Goal: Information Seeking & Learning: Learn about a topic

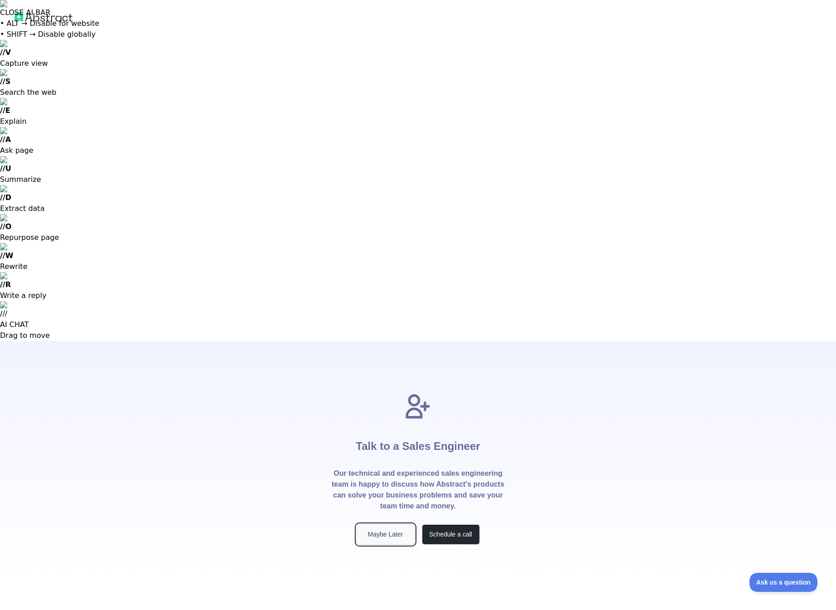
click at [400, 524] on button "Maybe Later" at bounding box center [386, 534] width 58 height 20
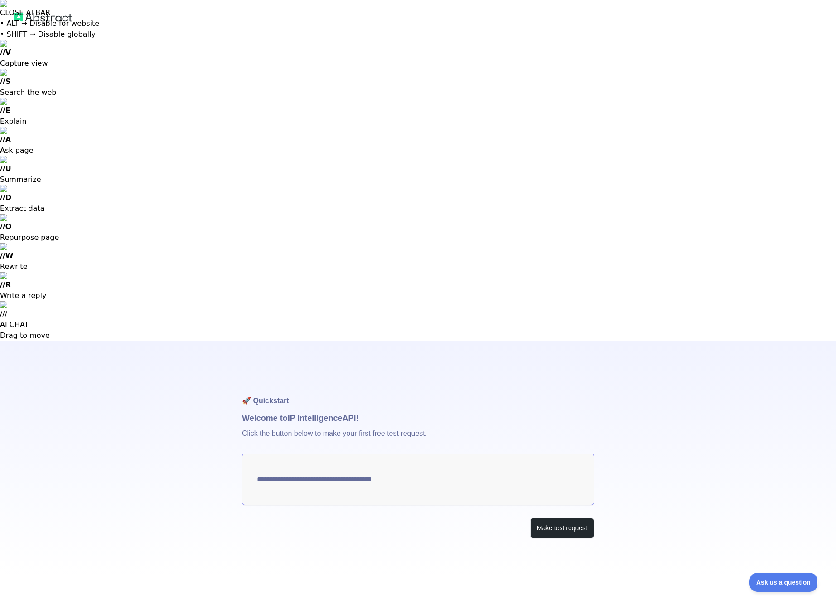
type textarea "**********"
click at [550, 518] on button "Make test request" at bounding box center [562, 528] width 64 height 20
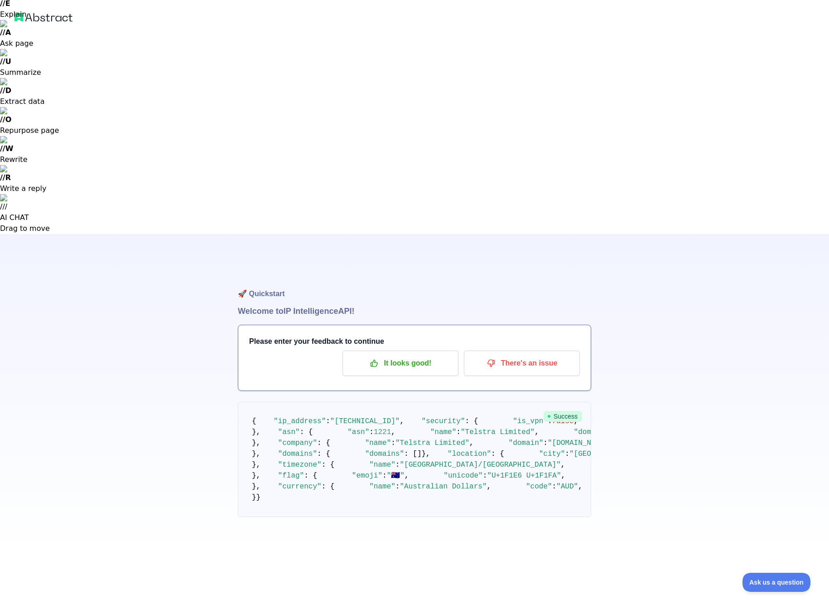
scroll to position [48, 0]
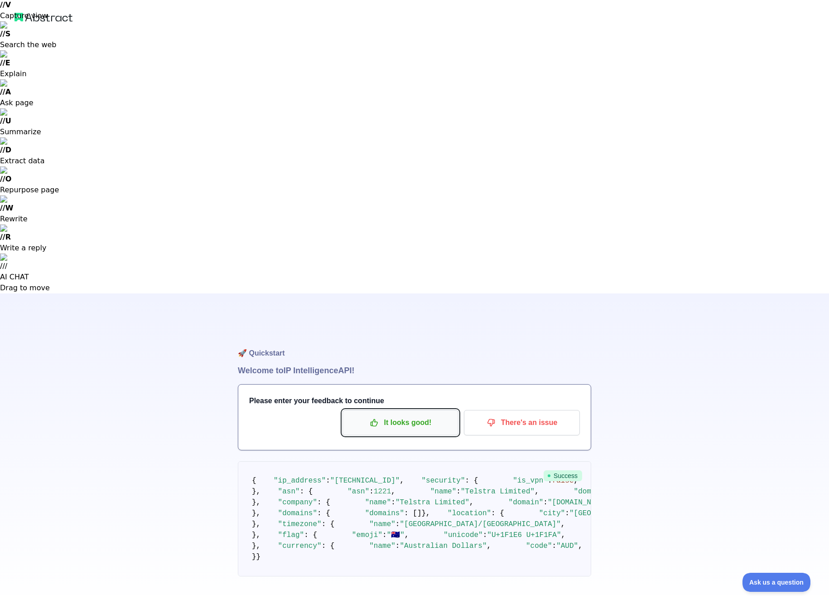
click at [399, 415] on p "It looks good!" at bounding box center [400, 422] width 102 height 15
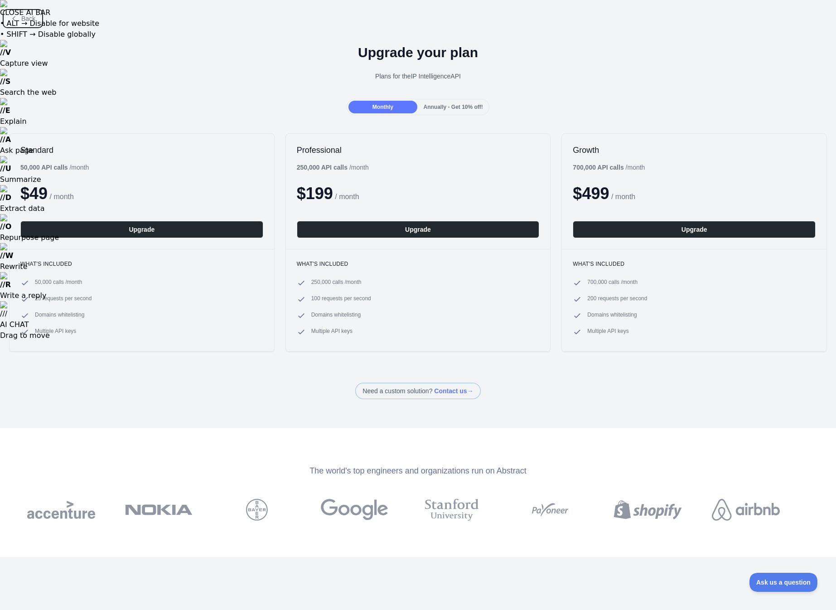
click at [29, 19] on span "Back" at bounding box center [28, 18] width 14 height 7
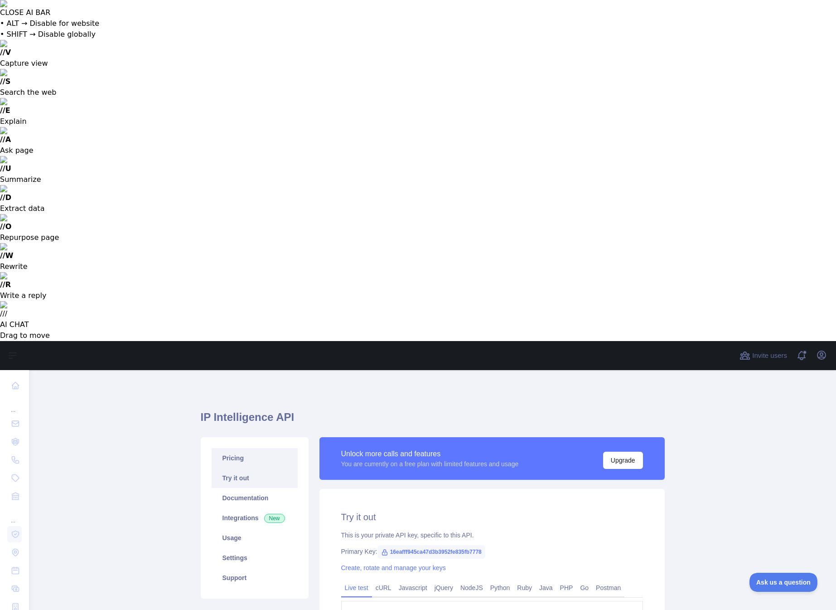
click at [234, 448] on link "Pricing" at bounding box center [255, 458] width 86 height 20
click at [235, 468] on link "Try it out" at bounding box center [255, 478] width 86 height 20
click at [242, 488] on link "Documentation" at bounding box center [255, 498] width 86 height 20
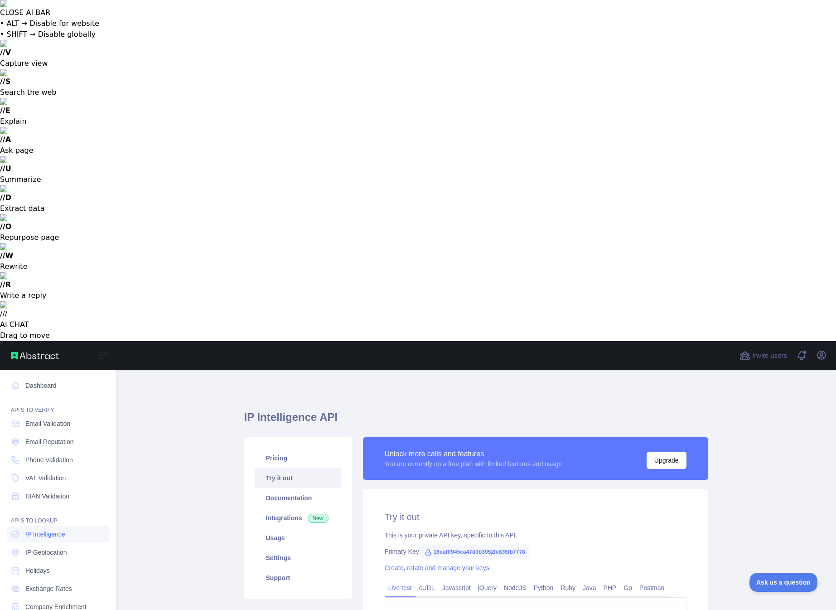
drag, startPoint x: 46, startPoint y: 379, endPoint x: 47, endPoint y: 370, distance: 9.1
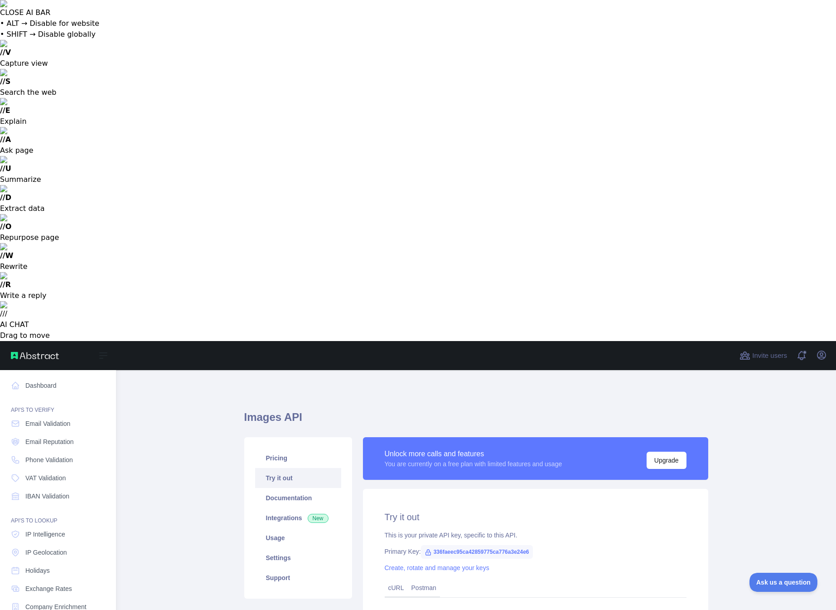
click at [48, 602] on span "Company Enrichment" at bounding box center [55, 606] width 61 height 9
click at [39, 580] on link "Exchange Rates" at bounding box center [58, 588] width 102 height 16
click at [41, 566] on span "Holidays" at bounding box center [37, 570] width 24 height 9
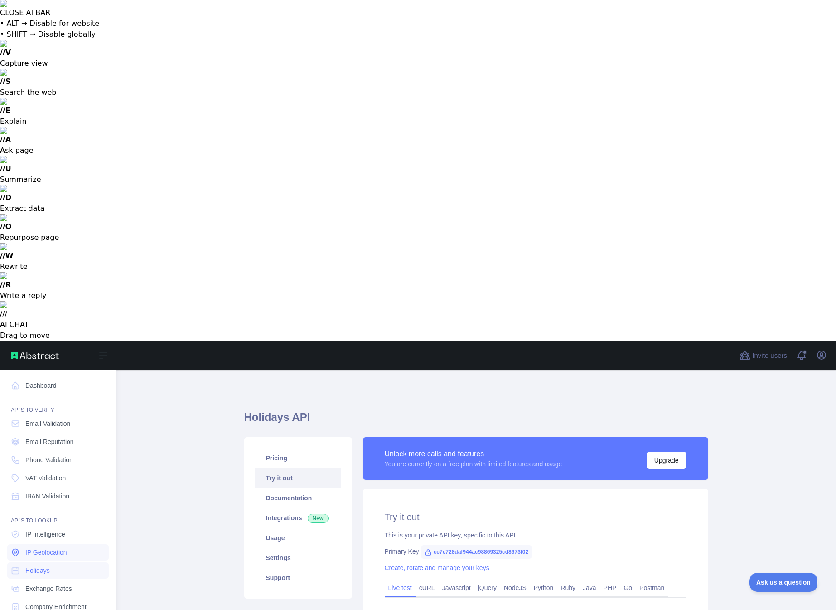
click at [43, 547] on span "IP Geolocation" at bounding box center [46, 551] width 42 height 9
click at [44, 529] on span "IP Intelligence" at bounding box center [45, 533] width 40 height 9
click at [43, 491] on span "IBAN Validation" at bounding box center [47, 495] width 44 height 9
click at [45, 473] on span "VAT Validation" at bounding box center [45, 477] width 40 height 9
click at [48, 455] on span "Phone Validation" at bounding box center [49, 459] width 48 height 9
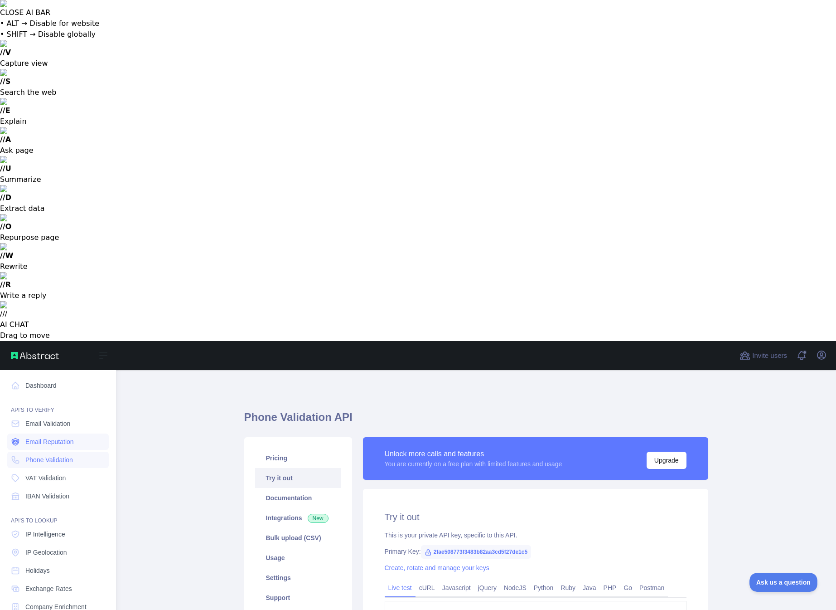
click at [51, 437] on span "Email Reputation" at bounding box center [49, 441] width 48 height 9
click at [53, 415] on link "Email Validation" at bounding box center [58, 423] width 102 height 16
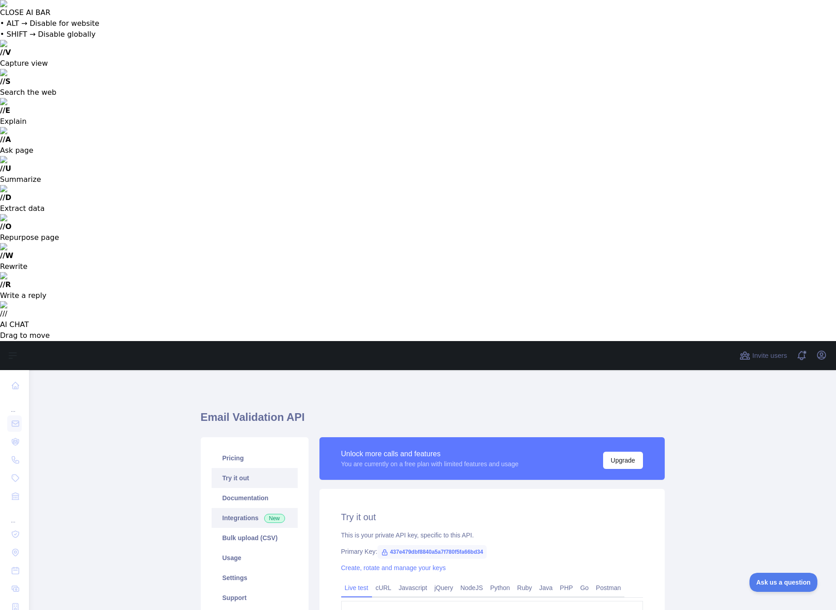
click at [237, 508] on link "Integrations New" at bounding box center [255, 518] width 86 height 20
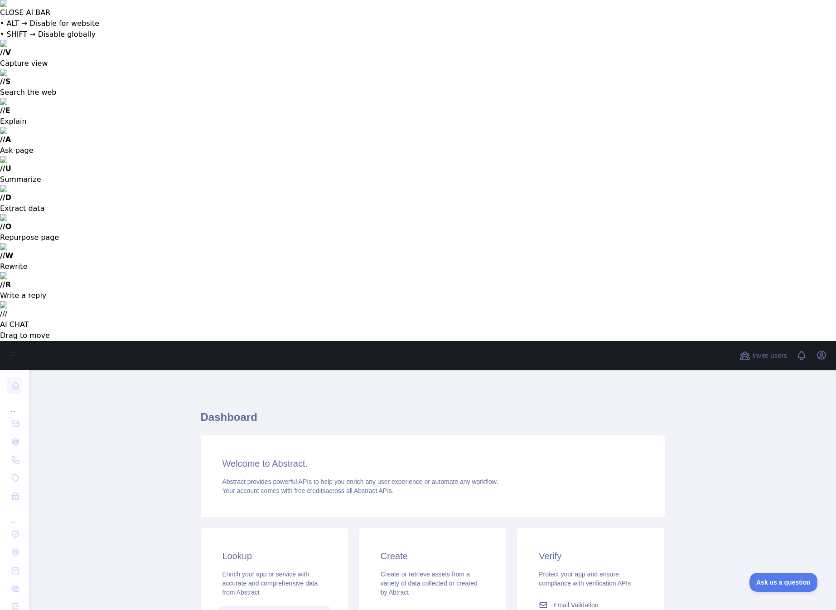
click at [261, 609] on span "IP Intelligence" at bounding box center [257, 613] width 40 height 9
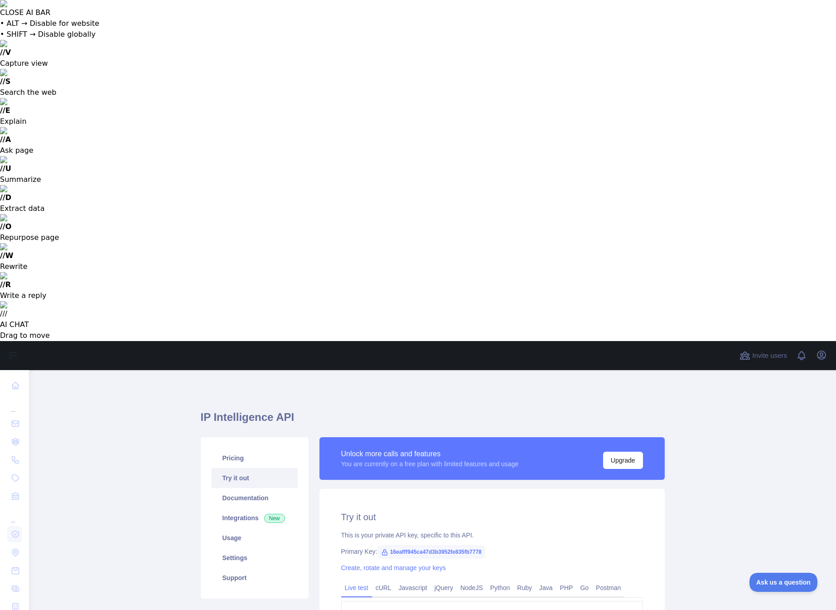
type textarea "**********"
click at [421, 545] on span "16eafff945ca47d3b3952fe835fb7778" at bounding box center [432, 552] width 108 height 14
drag, startPoint x: 390, startPoint y: 212, endPoint x: 426, endPoint y: 213, distance: 35.4
click at [426, 545] on span "16eafff945ca47d3b3952fe835fb7778" at bounding box center [432, 552] width 108 height 14
click at [508, 580] on link "Python" at bounding box center [500, 587] width 27 height 15
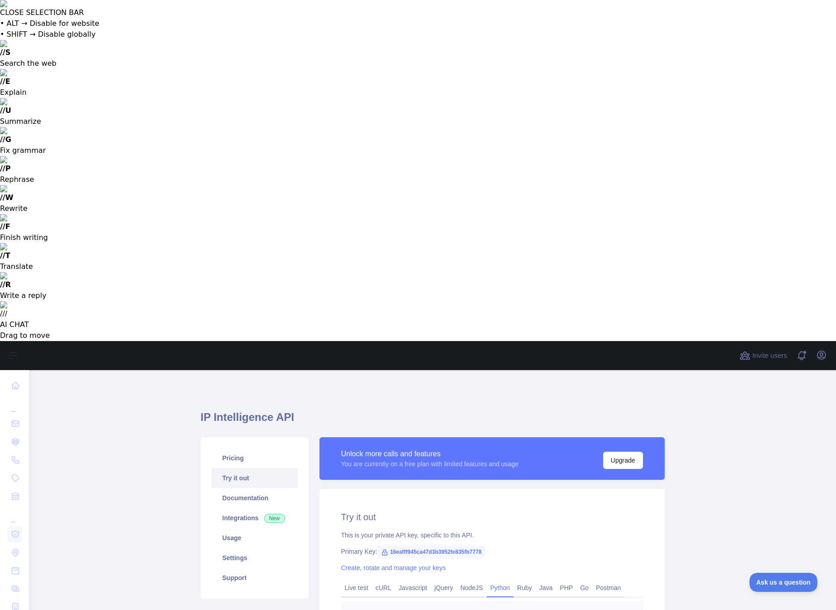
drag, startPoint x: 494, startPoint y: 326, endPoint x: 383, endPoint y: 271, distance: 124.0
copy code "import requests response = requests. get ( "https://ip-intelligence.abstractapi…"
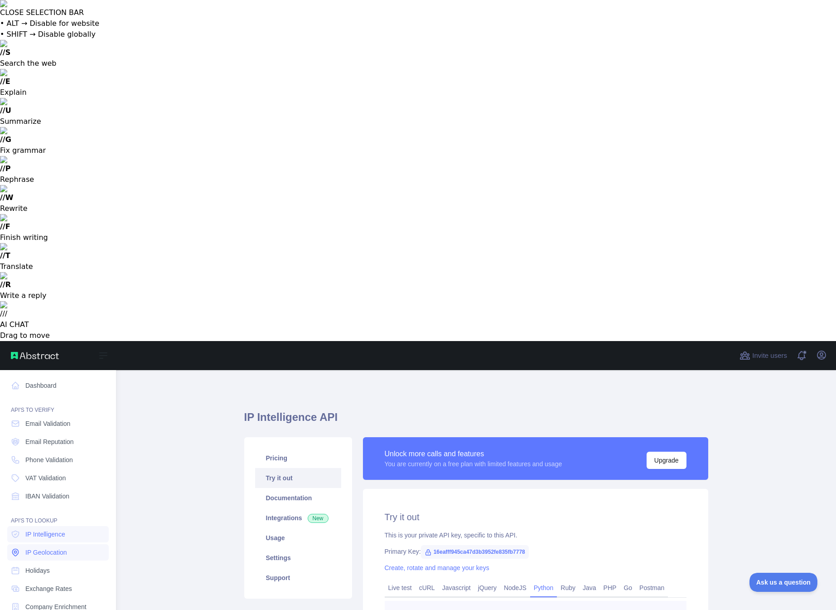
click at [34, 547] on span "IP Geolocation" at bounding box center [46, 551] width 42 height 9
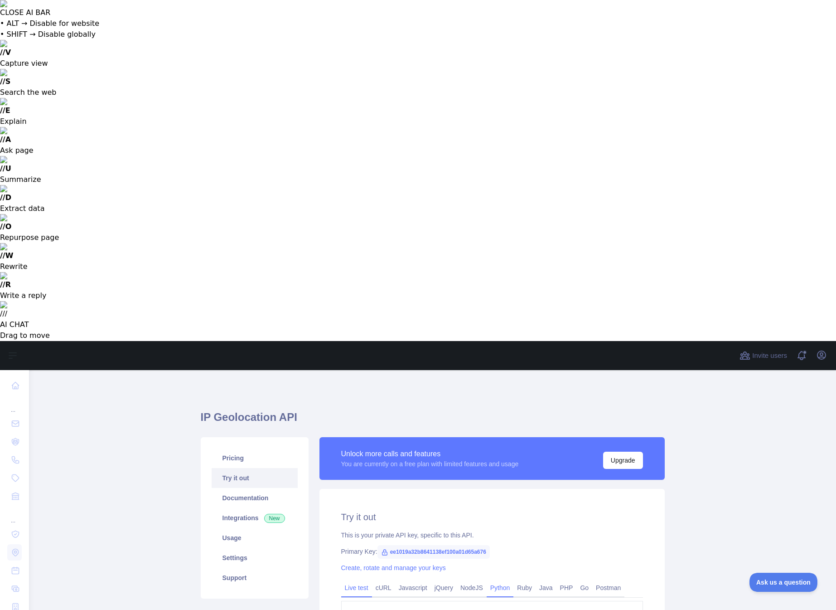
click at [505, 580] on link "Python" at bounding box center [500, 587] width 27 height 15
drag, startPoint x: 495, startPoint y: 325, endPoint x: 395, endPoint y: 279, distance: 110.1
copy code "import requests response = requests. get ( "https://ipgeolocation.abstractapi.c…"
click at [251, 488] on link "Documentation" at bounding box center [255, 498] width 86 height 20
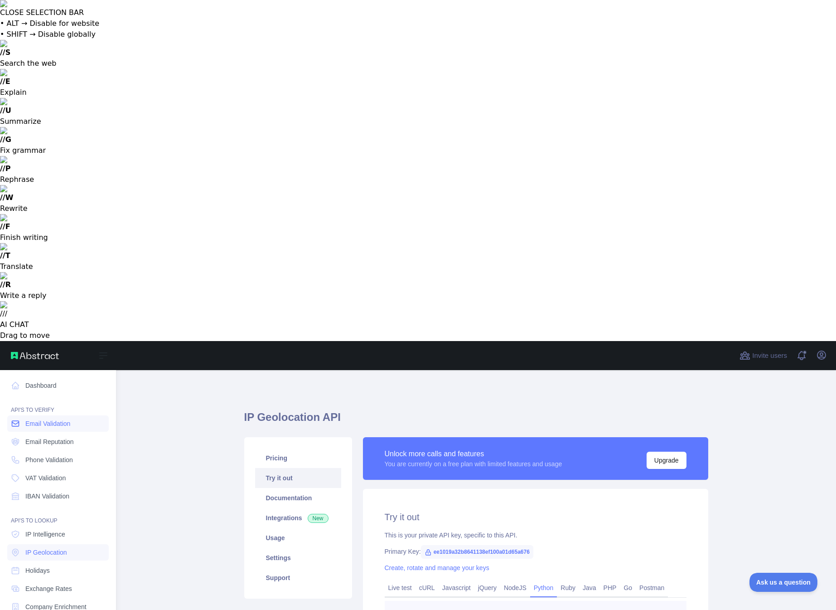
click at [45, 419] on span "Email Validation" at bounding box center [47, 423] width 45 height 9
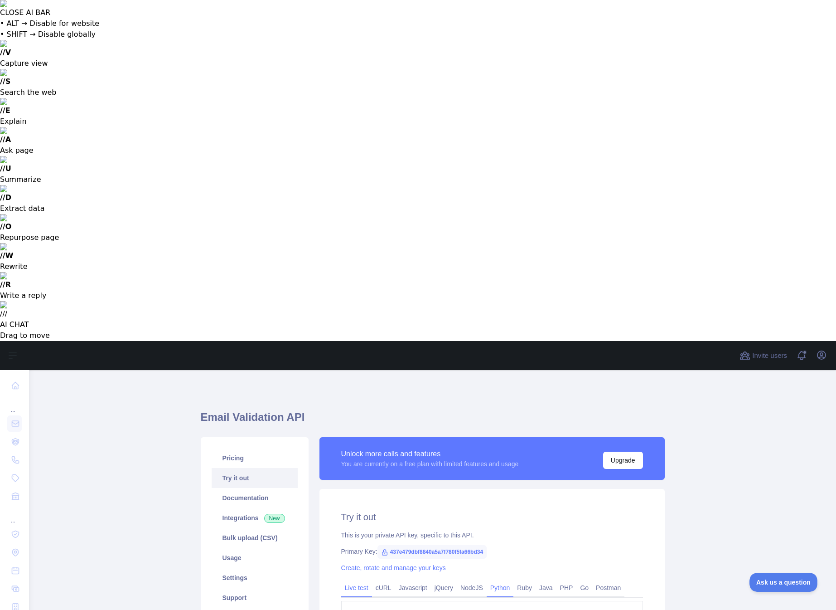
click at [504, 580] on link "Python" at bounding box center [500, 587] width 27 height 15
drag, startPoint x: 485, startPoint y: 323, endPoint x: 389, endPoint y: 281, distance: 105.5
copy code "import requests response = requests. get ( "https://emailvalidation.abstractapi…"
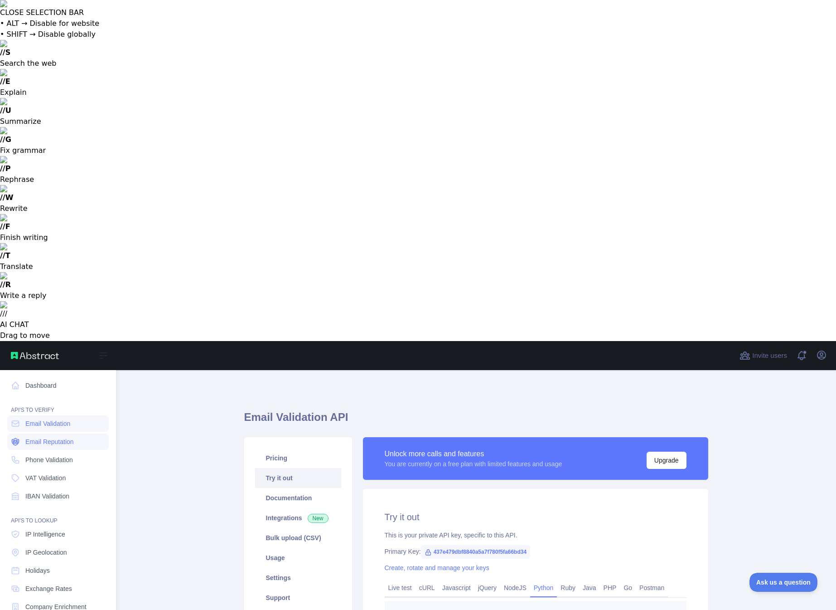
click at [49, 437] on span "Email Reputation" at bounding box center [49, 441] width 48 height 9
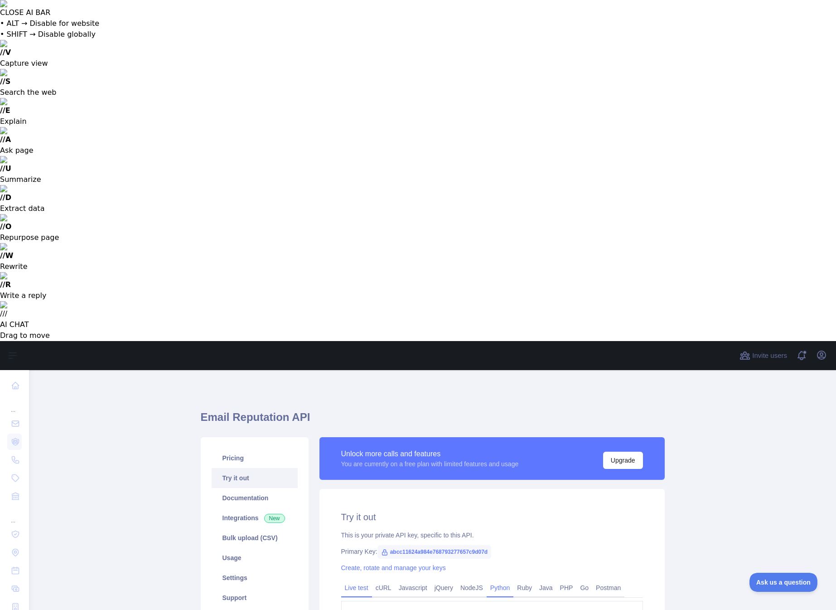
click at [509, 580] on link "Python" at bounding box center [500, 587] width 27 height 15
drag, startPoint x: 501, startPoint y: 324, endPoint x: 379, endPoint y: 276, distance: 131.0
copy code "import requests response = requests. get ( "https://emailreputation.abstractapi…"
click at [240, 547] on link "Usage" at bounding box center [255, 557] width 86 height 20
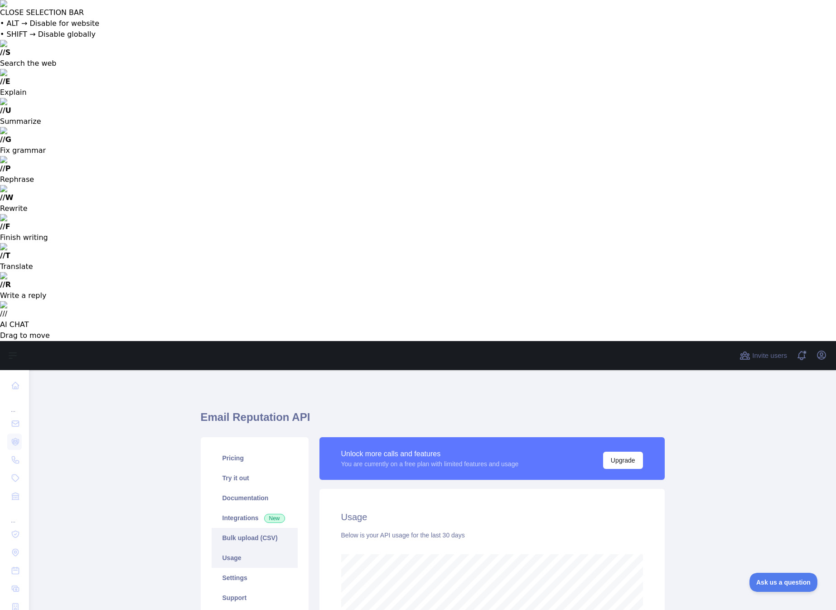
scroll to position [581, 807]
click at [249, 528] on link "Bulk upload (CSV)" at bounding box center [255, 538] width 86 height 20
click at [245, 547] on link "Usage" at bounding box center [255, 557] width 86 height 20
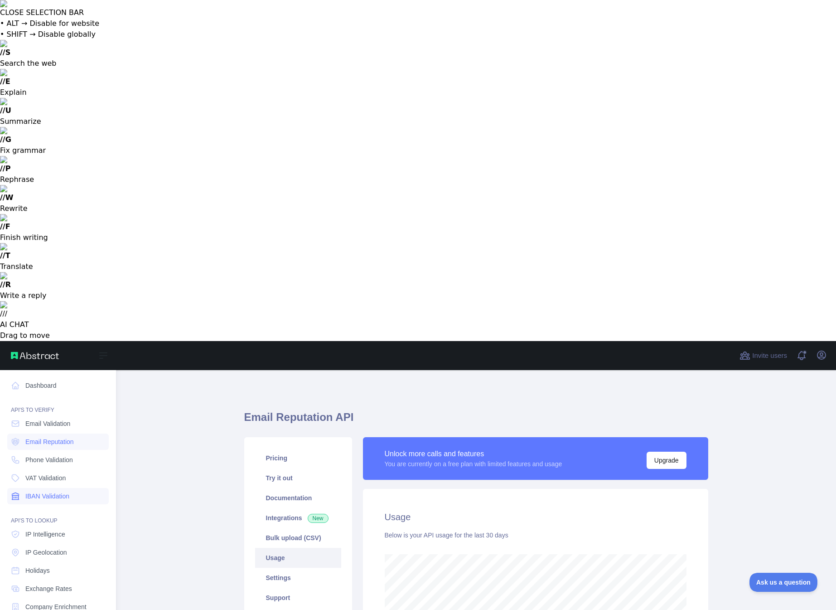
scroll to position [452620, 452480]
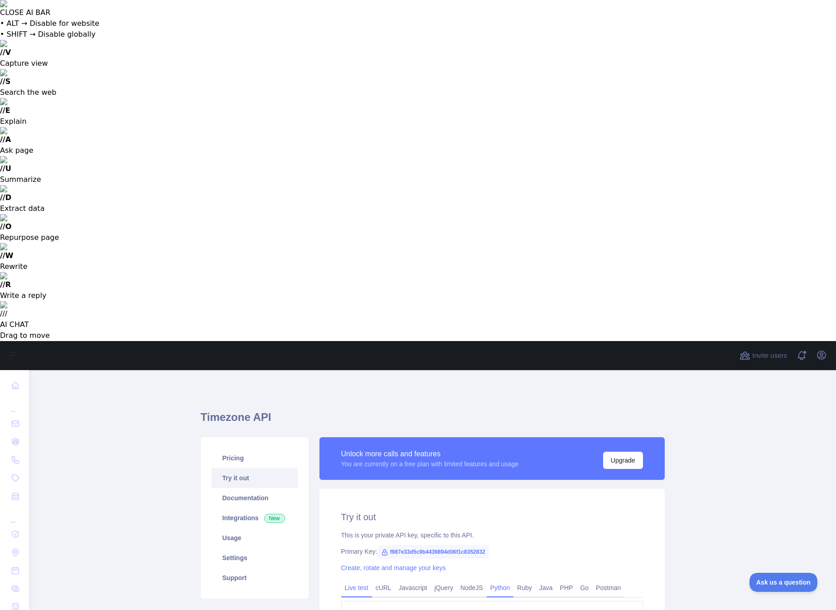
click at [504, 580] on link "Python" at bounding box center [500, 587] width 27 height 15
drag, startPoint x: 487, startPoint y: 330, endPoint x: 383, endPoint y: 274, distance: 118.2
copy code "import requests response = requests. get ( "https://timezone.abstractapi.com/v1…"
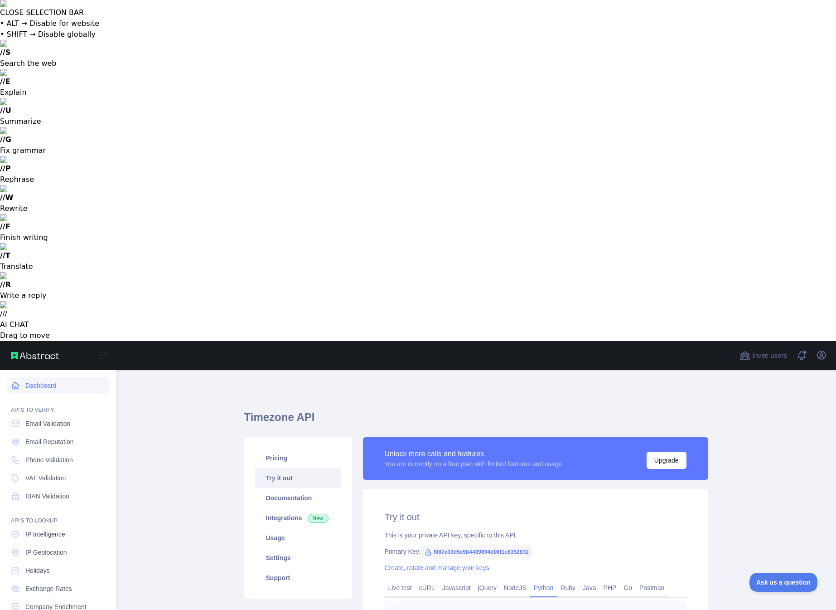
click at [37, 377] on link "Dashboard" at bounding box center [58, 385] width 102 height 16
